Goal: Task Accomplishment & Management: Manage account settings

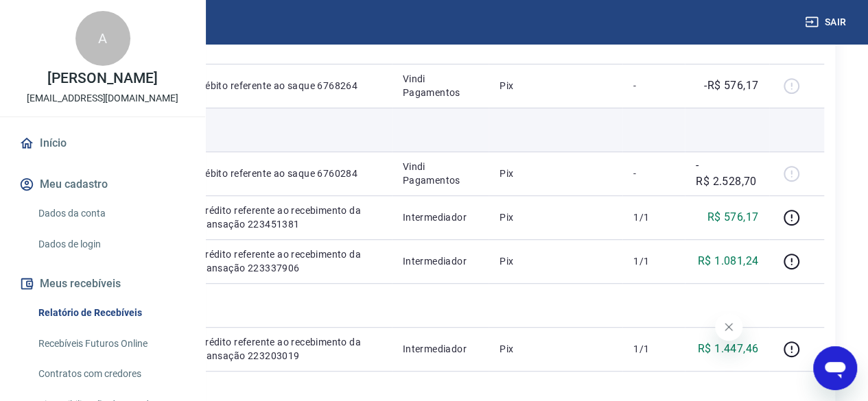
scroll to position [274, 0]
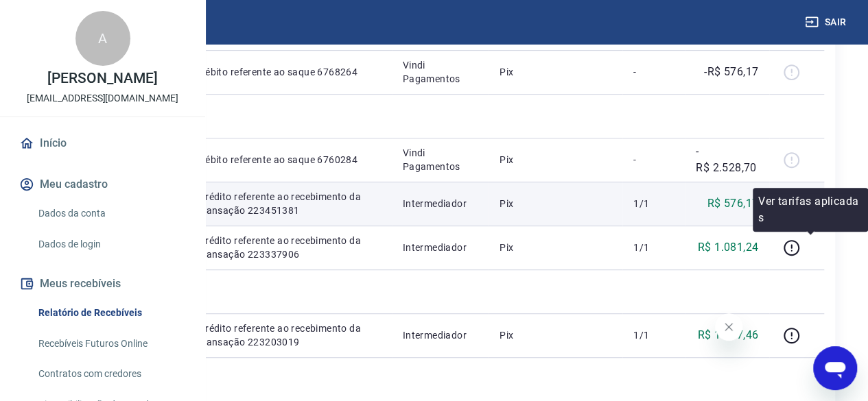
click at [800, 213] on icon "button" at bounding box center [791, 204] width 17 height 17
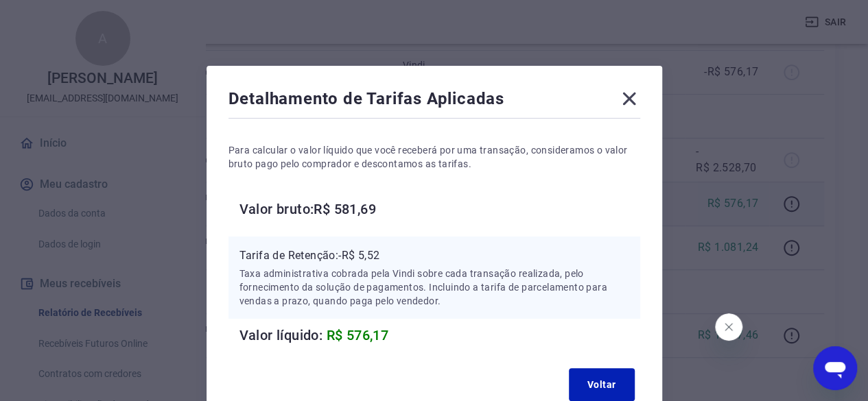
click at [629, 101] on icon at bounding box center [628, 99] width 13 height 13
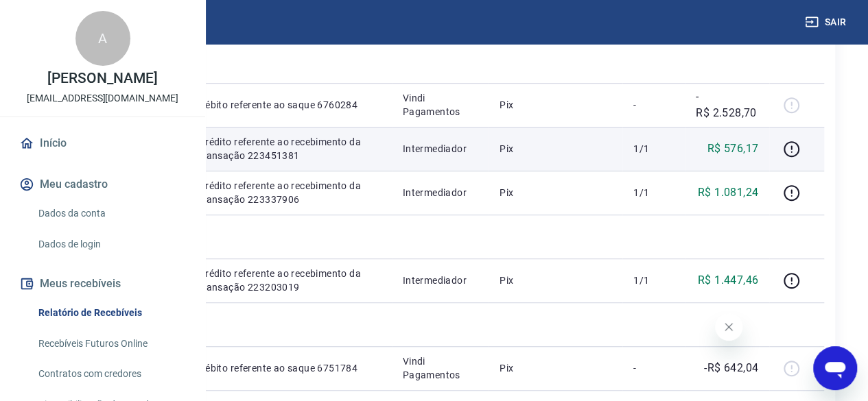
scroll to position [343, 0]
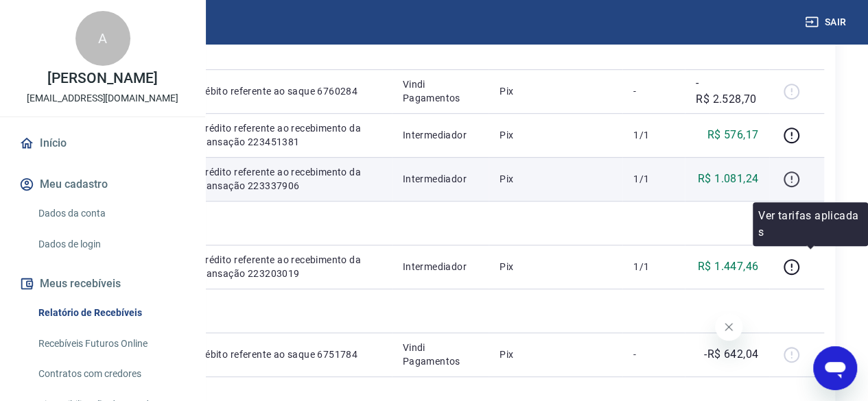
click at [800, 188] on icon "button" at bounding box center [791, 179] width 17 height 17
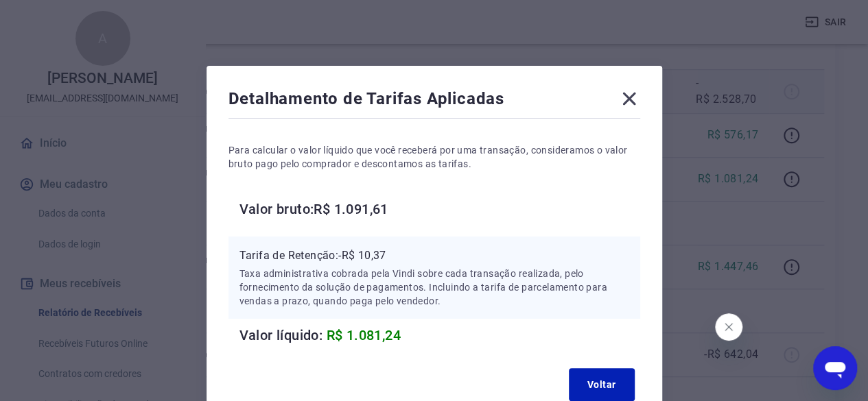
click at [634, 103] on icon at bounding box center [628, 99] width 13 height 13
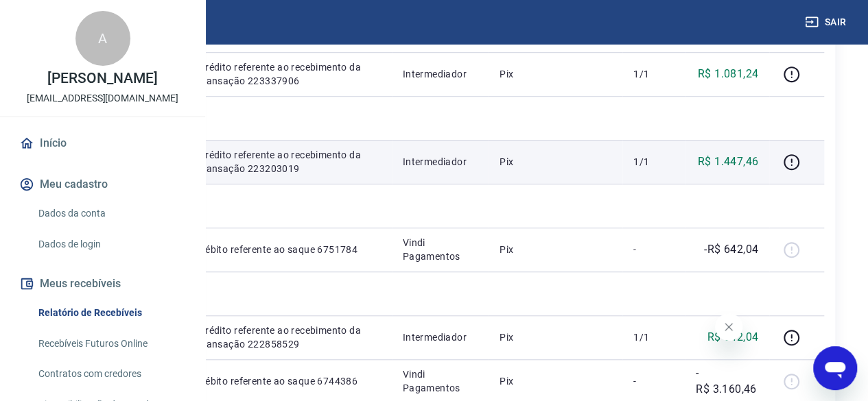
scroll to position [480, 0]
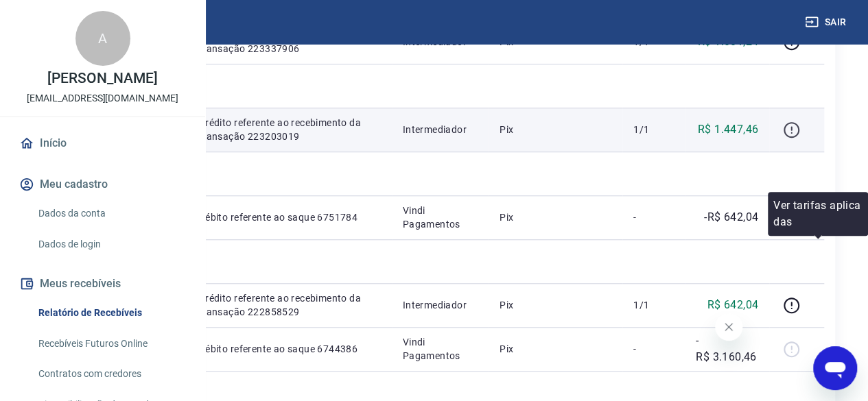
click at [800, 139] on icon "button" at bounding box center [791, 129] width 17 height 17
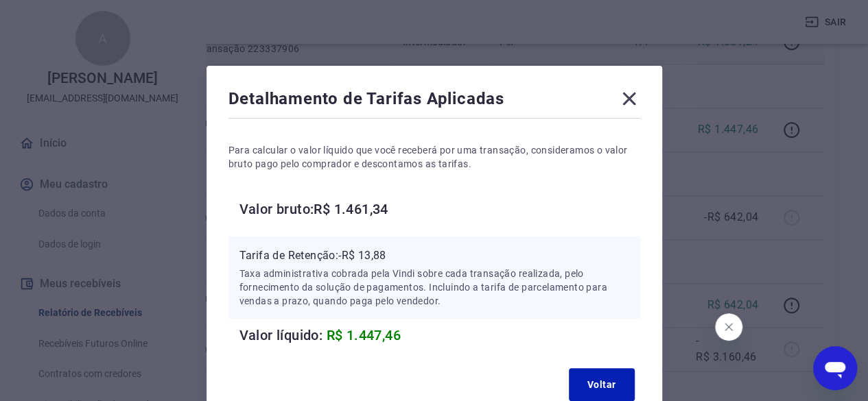
click at [629, 95] on icon at bounding box center [629, 99] width 22 height 22
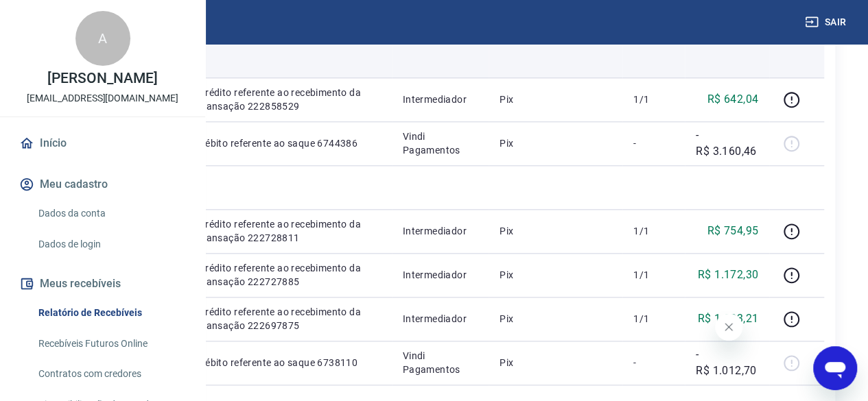
scroll to position [755, 0]
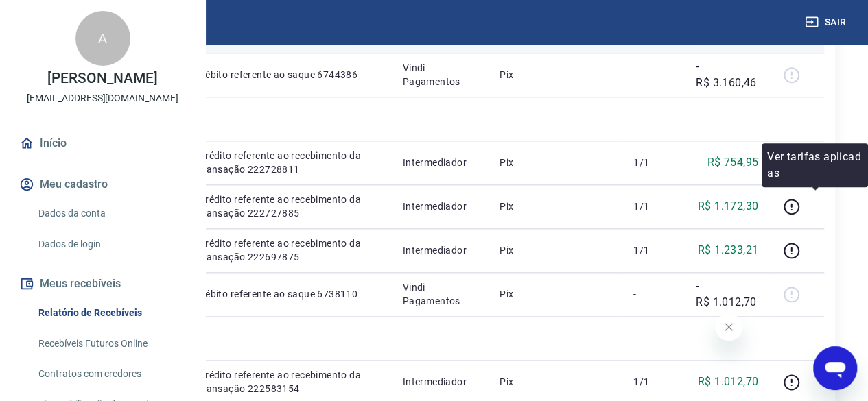
click at [800, 40] on icon "button" at bounding box center [791, 31] width 17 height 17
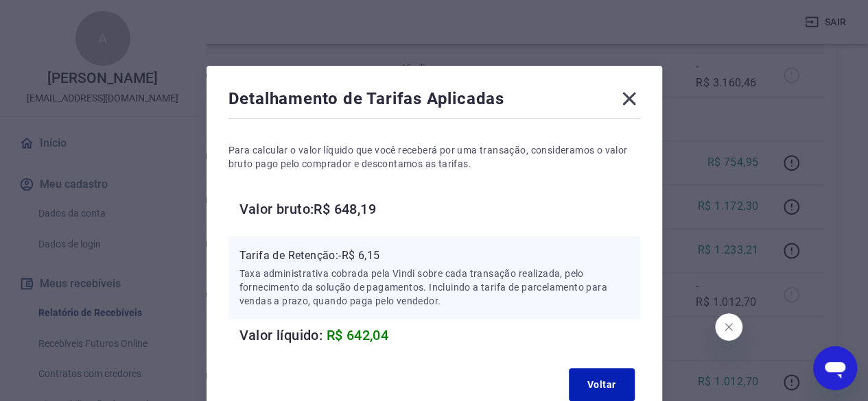
click at [635, 95] on icon at bounding box center [629, 99] width 22 height 22
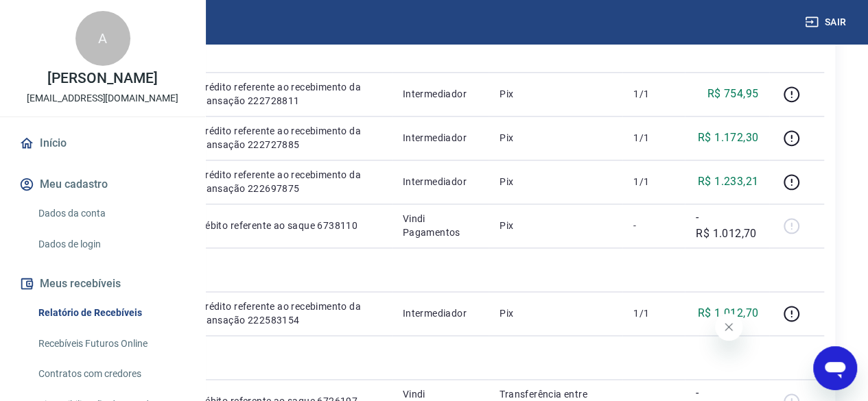
scroll to position [892, 0]
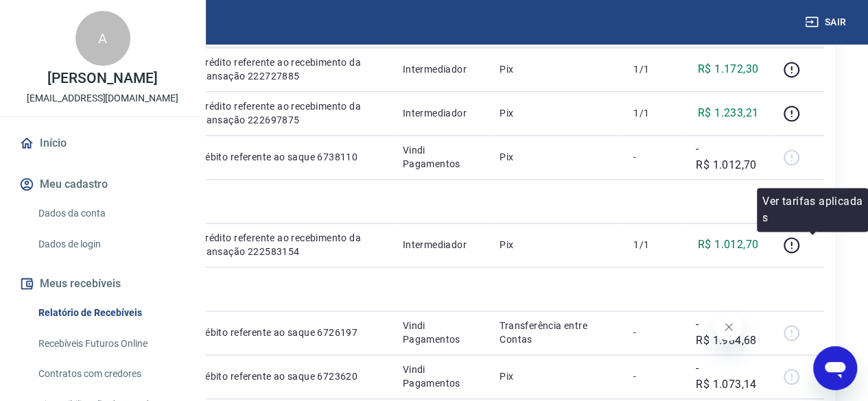
click at [800, 34] on icon "button" at bounding box center [791, 25] width 17 height 17
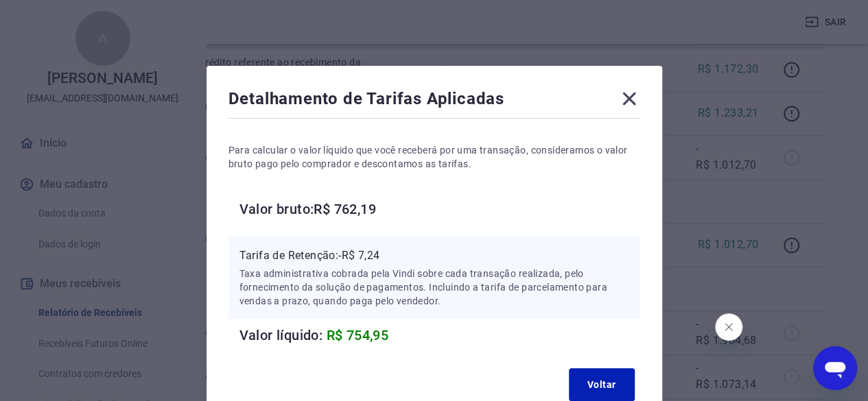
click at [629, 87] on div "Detalhamento de Tarifas Aplicadas Para calcular o valor líquido que você recebe…" at bounding box center [435, 247] width 456 height 363
click at [629, 98] on icon at bounding box center [628, 99] width 13 height 13
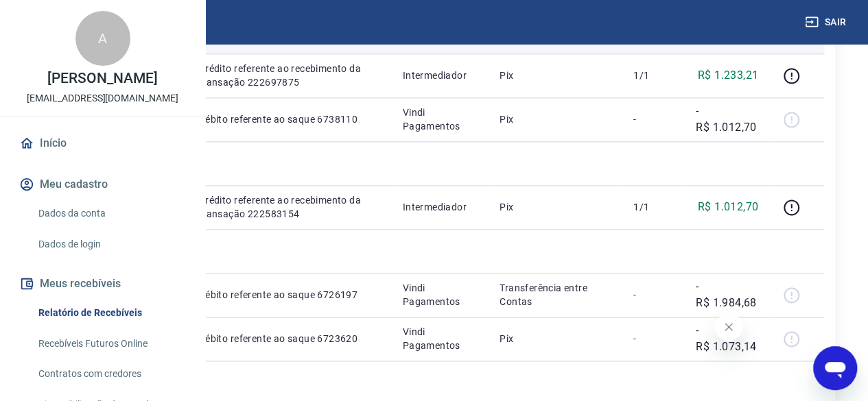
scroll to position [961, 0]
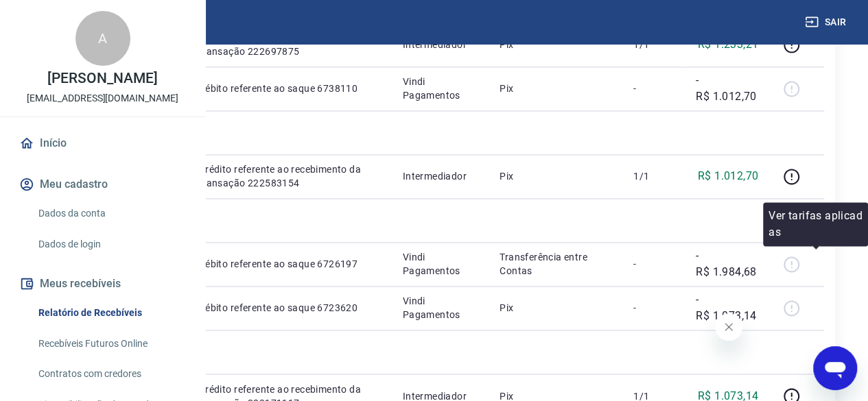
click at [799, 9] on icon "button" at bounding box center [792, 1] width 16 height 16
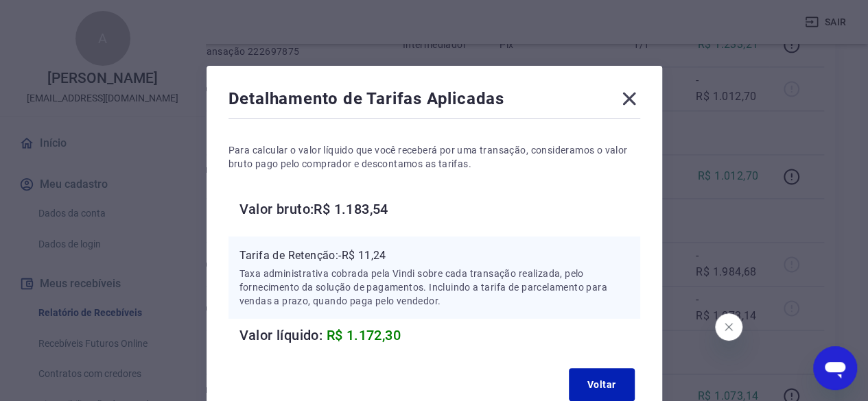
drag, startPoint x: 634, startPoint y: 99, endPoint x: 754, endPoint y: 205, distance: 160.4
click at [633, 99] on icon at bounding box center [629, 99] width 22 height 22
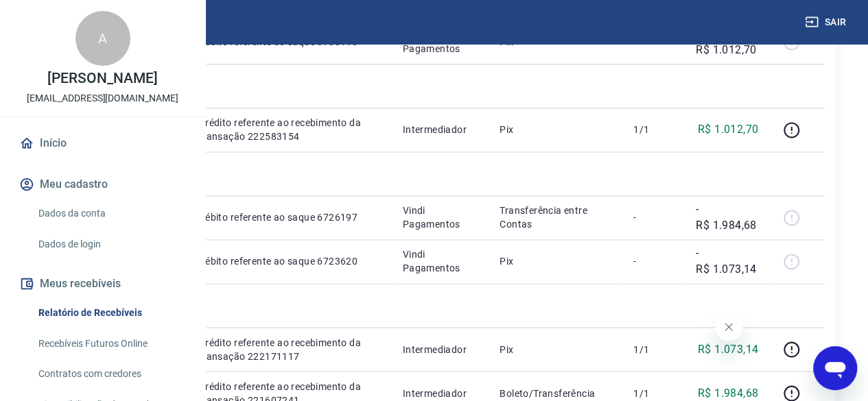
scroll to position [1029, 0]
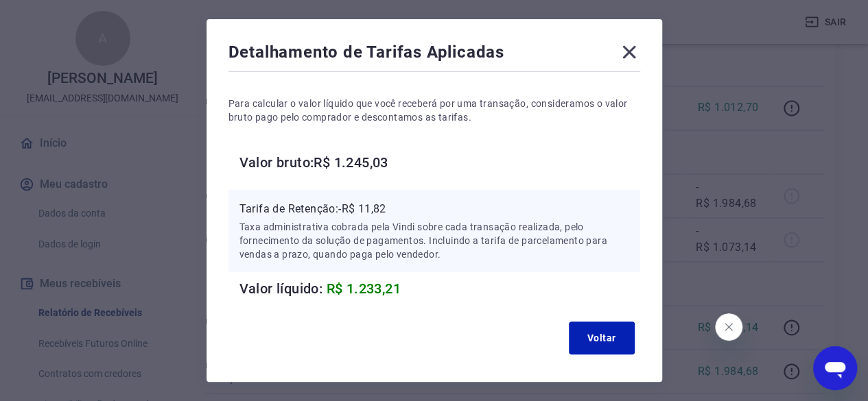
scroll to position [69, 0]
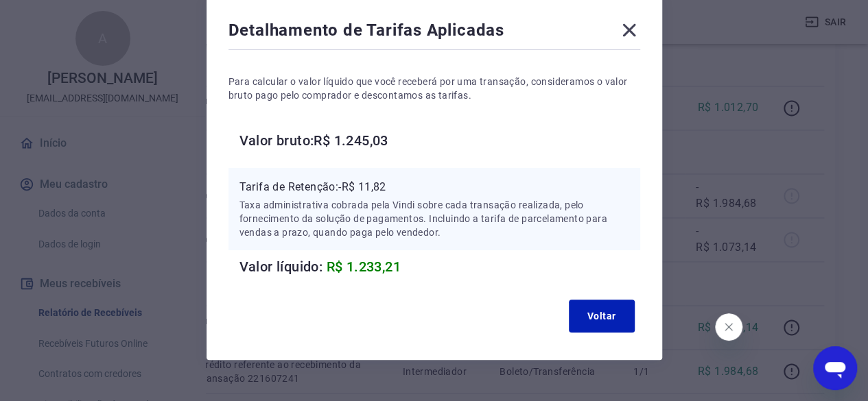
click at [634, 38] on icon at bounding box center [629, 30] width 22 height 22
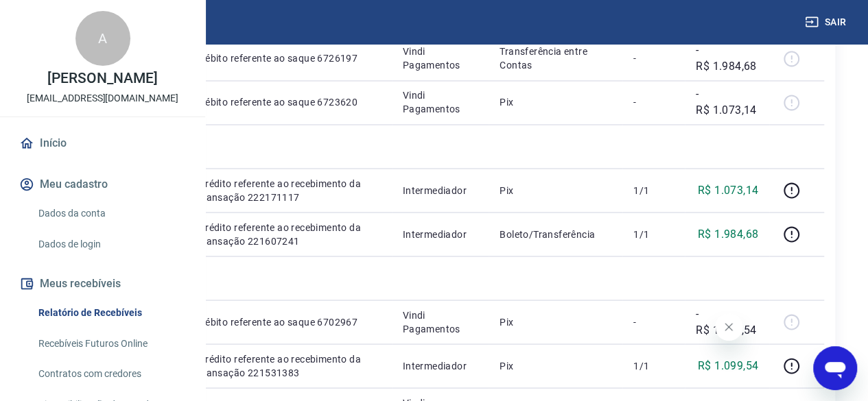
scroll to position [1235, 0]
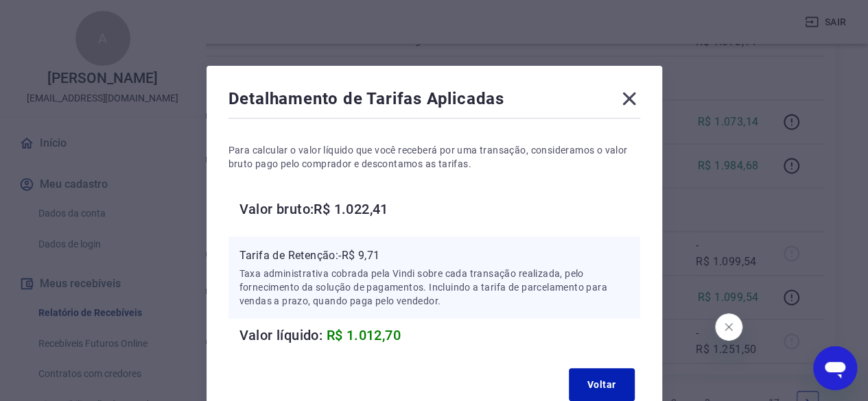
click at [629, 99] on icon at bounding box center [628, 99] width 13 height 13
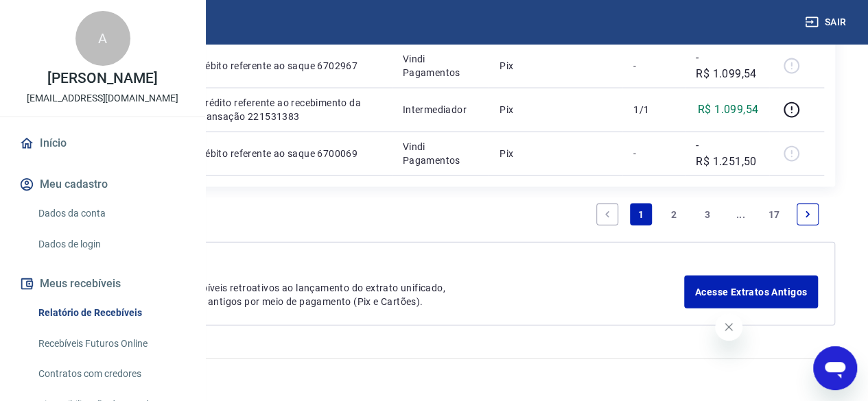
scroll to position [1510, 0]
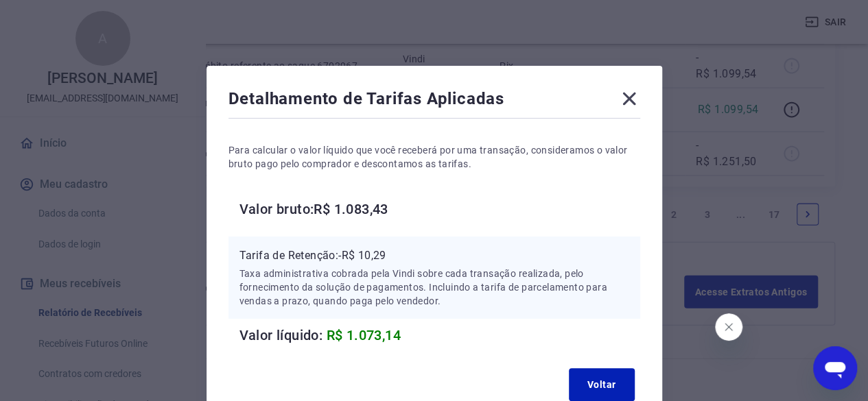
click at [629, 102] on icon at bounding box center [629, 99] width 22 height 22
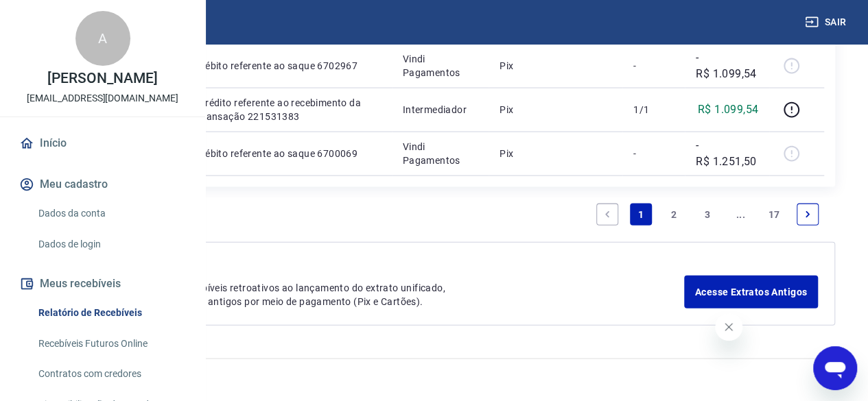
scroll to position [1578, 0]
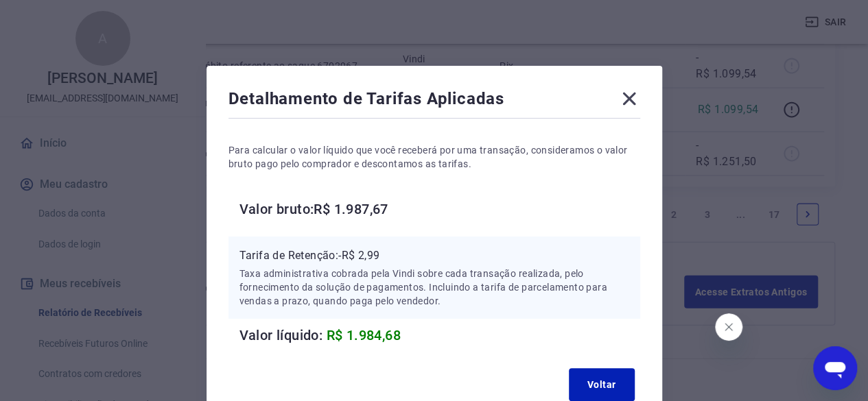
click at [629, 101] on icon at bounding box center [628, 99] width 13 height 13
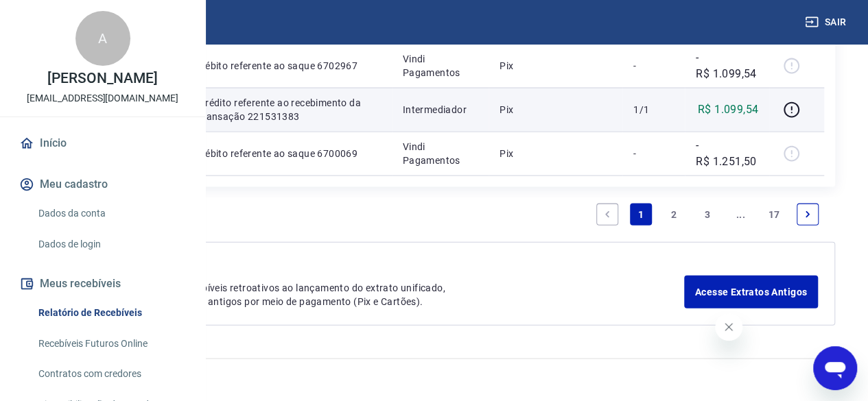
scroll to position [1784, 0]
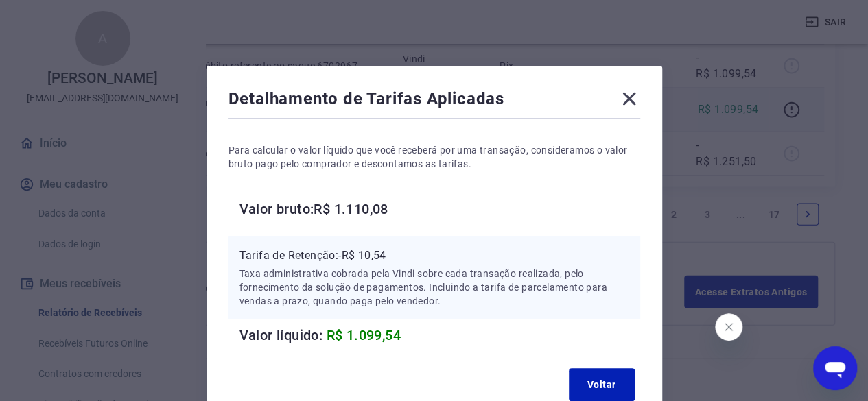
click at [629, 93] on icon at bounding box center [629, 99] width 22 height 22
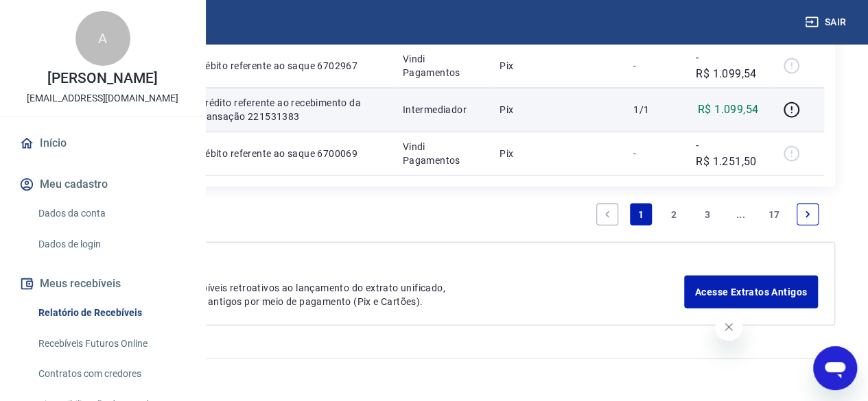
scroll to position [1951, 0]
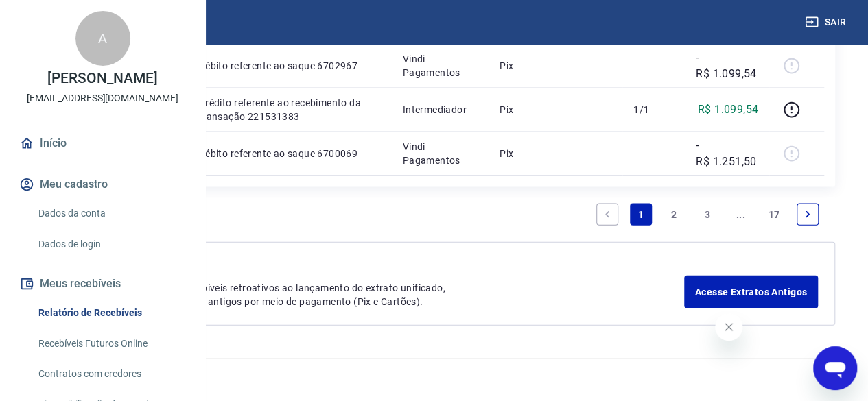
click at [675, 220] on link "2" at bounding box center [674, 215] width 22 height 22
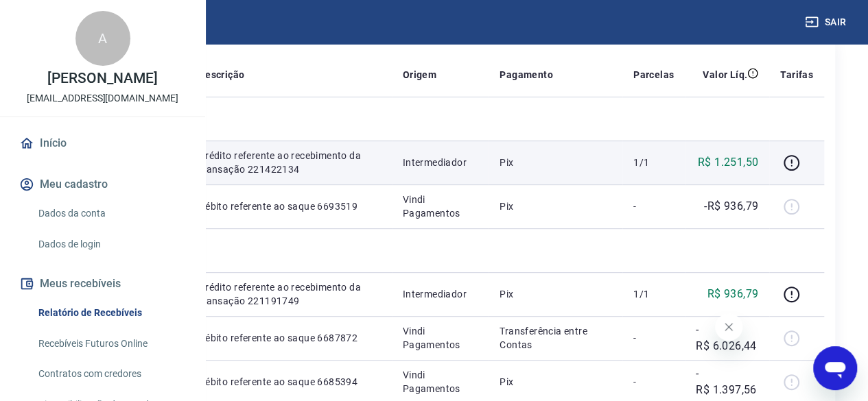
scroll to position [206, 0]
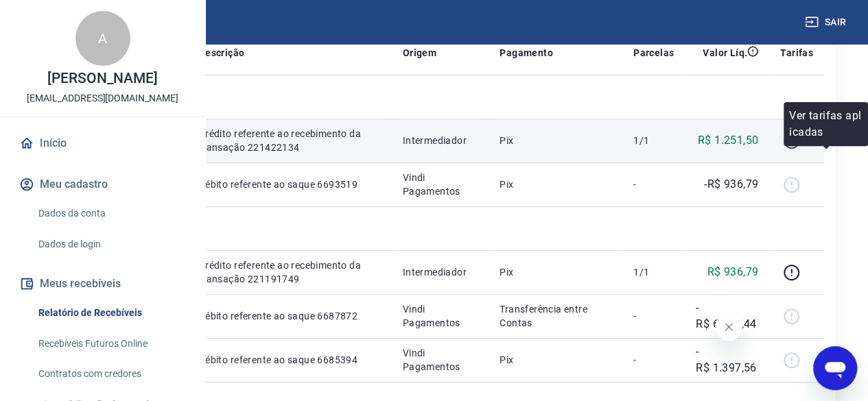
click at [800, 150] on icon "button" at bounding box center [791, 140] width 17 height 17
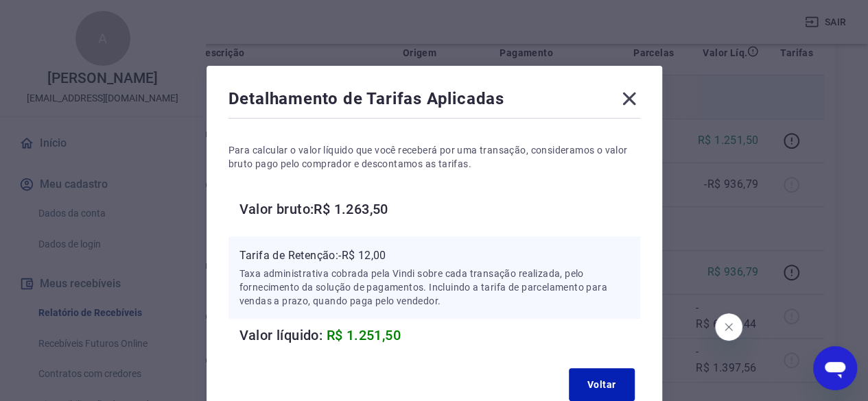
click at [637, 99] on icon at bounding box center [629, 99] width 22 height 22
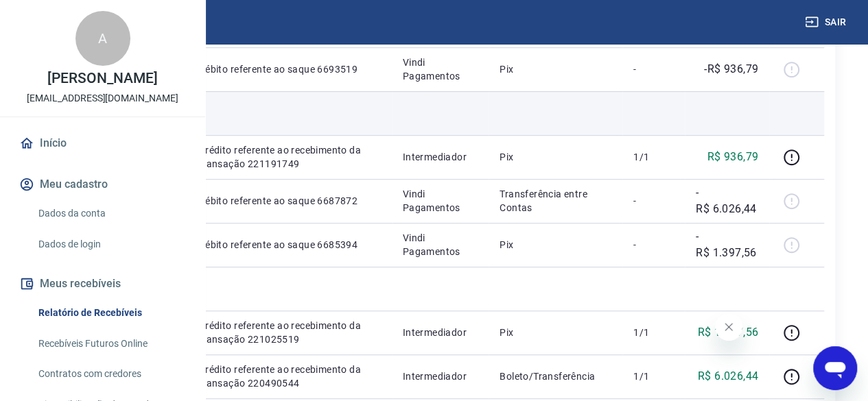
scroll to position [343, 0]
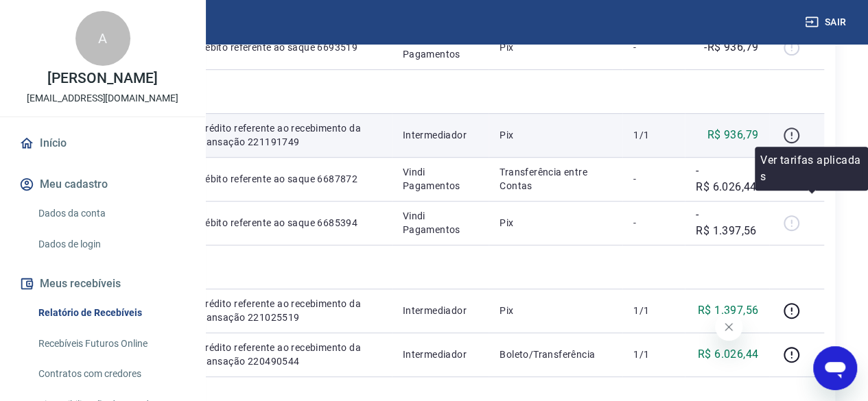
click at [800, 144] on icon "button" at bounding box center [791, 135] width 17 height 17
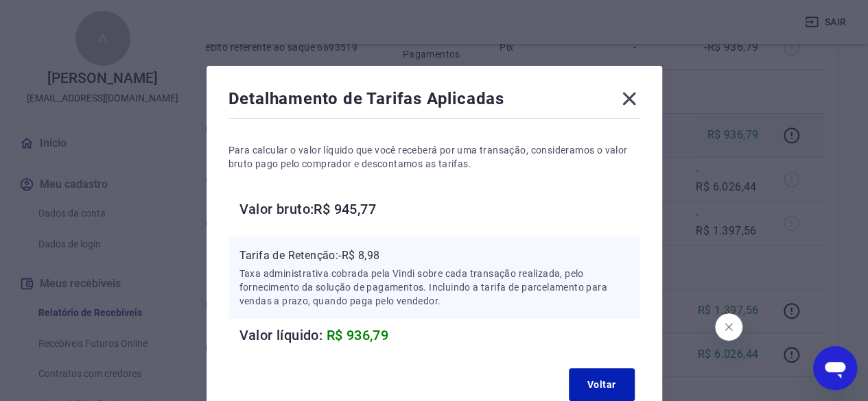
click at [629, 99] on icon at bounding box center [628, 99] width 13 height 13
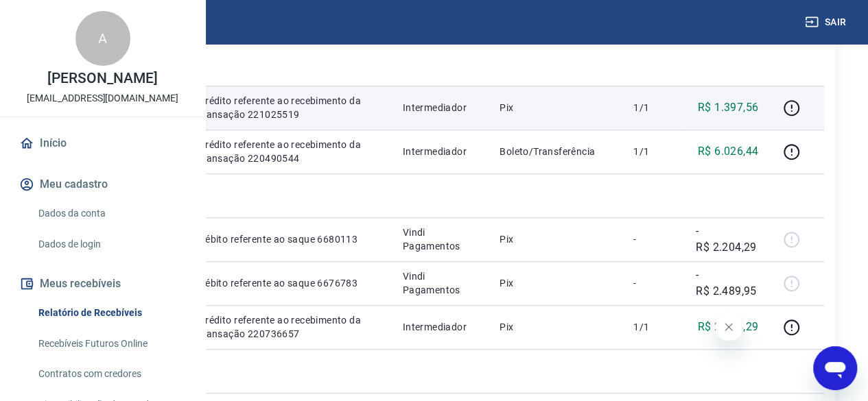
scroll to position [549, 0]
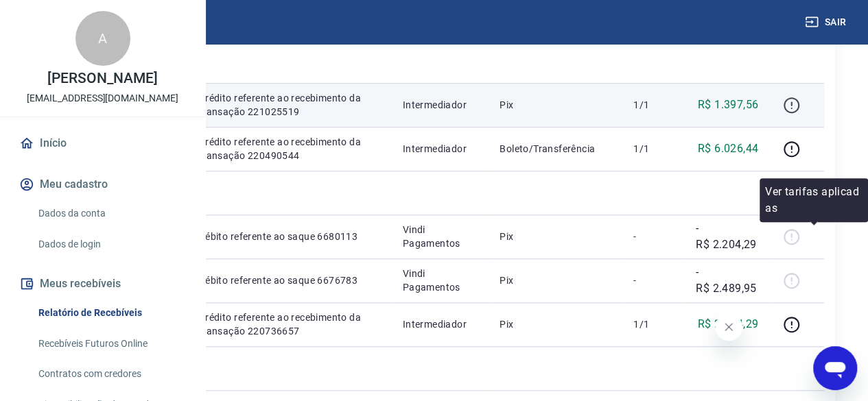
click at [800, 114] on icon "button" at bounding box center [791, 105] width 17 height 17
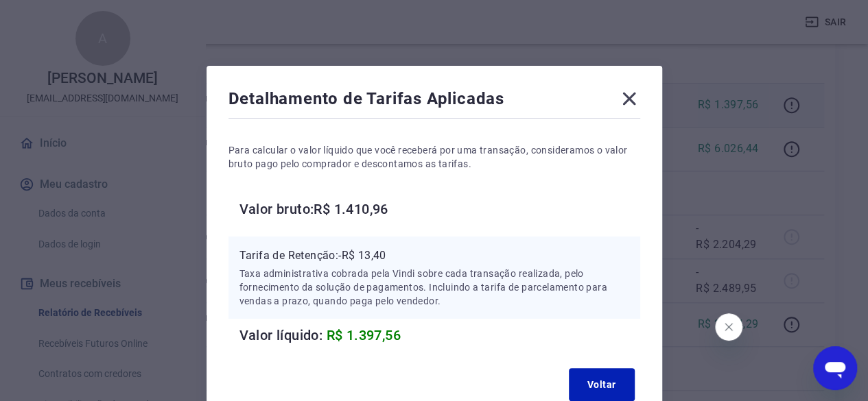
click at [633, 97] on icon at bounding box center [629, 99] width 22 height 22
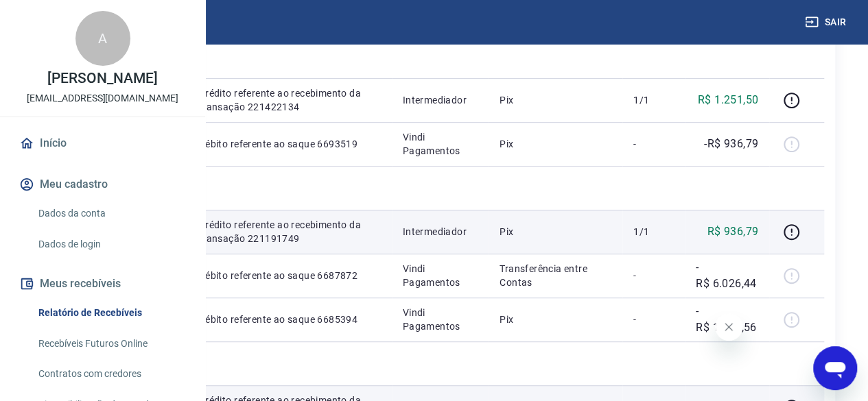
scroll to position [137, 0]
